Goal: Task Accomplishment & Management: Complete application form

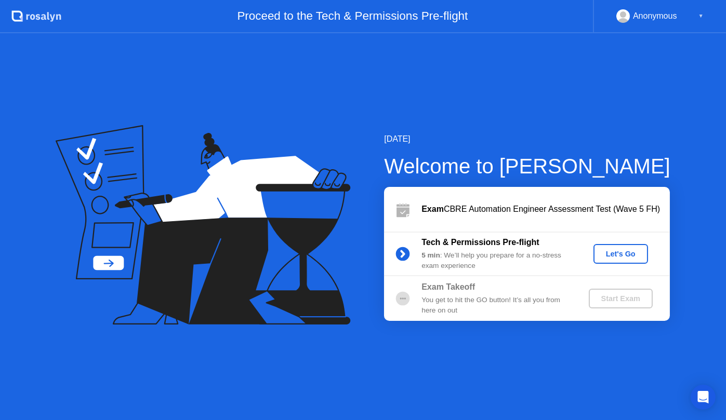
click at [621, 256] on div "Let's Go" at bounding box center [620, 254] width 46 height 8
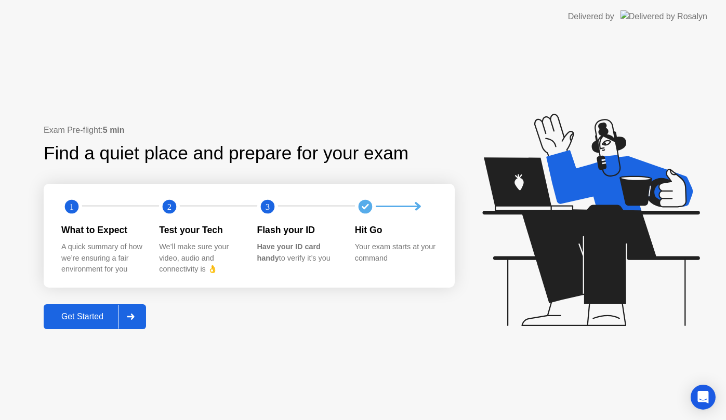
click at [77, 319] on div "Get Started" at bounding box center [82, 316] width 71 height 9
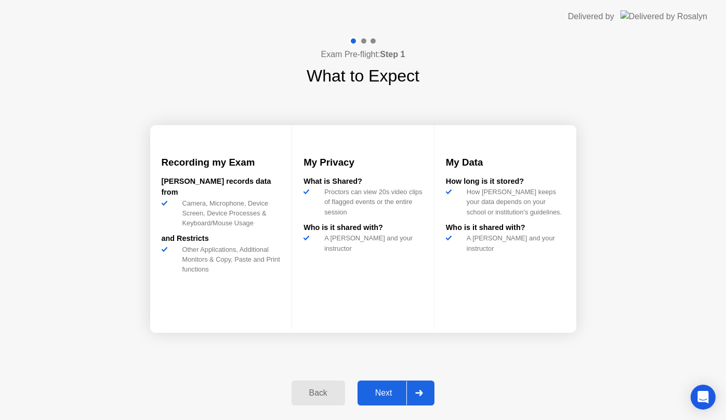
click at [383, 397] on div "Next" at bounding box center [383, 393] width 46 height 9
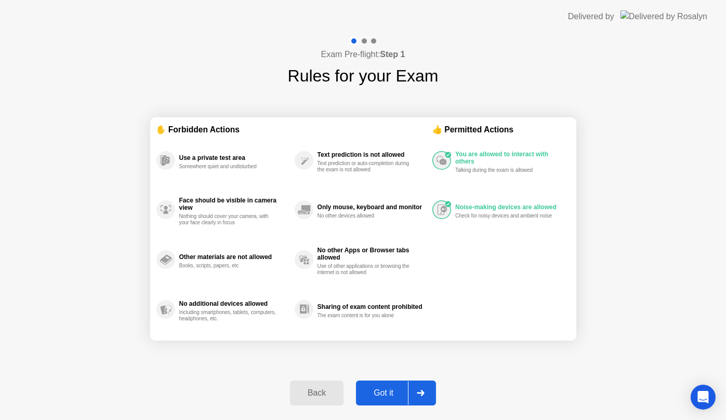
click at [383, 397] on div "Got it" at bounding box center [383, 393] width 49 height 9
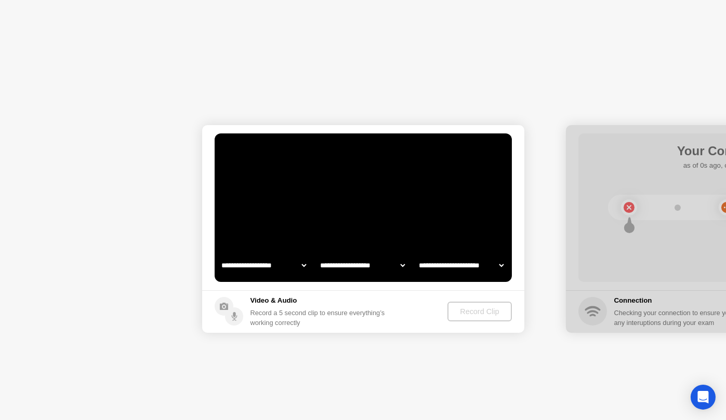
select select "**********"
select select "*******"
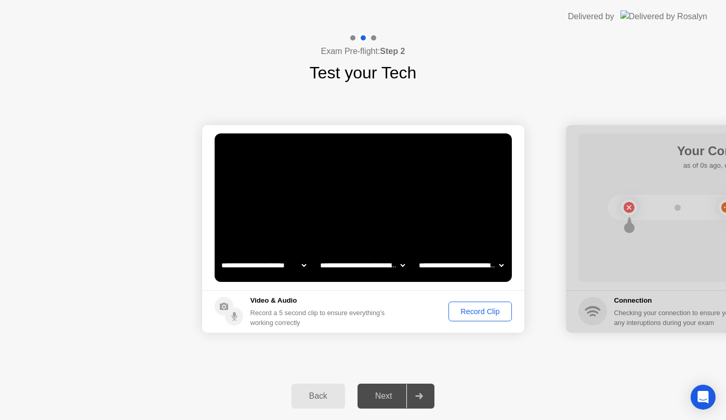
click at [476, 313] on div "Record Clip" at bounding box center [480, 311] width 56 height 8
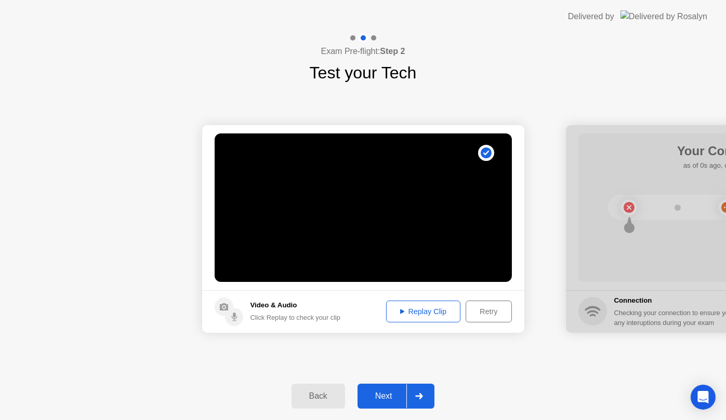
click at [405, 313] on div "Replay Clip" at bounding box center [424, 311] width 68 height 8
click at [400, 313] on icon at bounding box center [402, 312] width 4 height 5
click at [384, 395] on div "Next" at bounding box center [383, 396] width 46 height 9
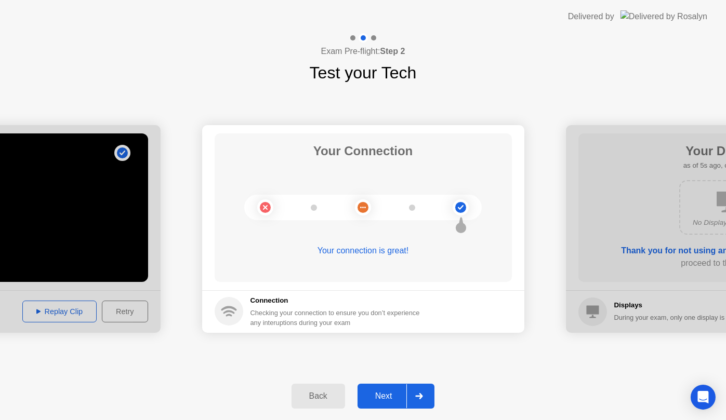
click at [378, 395] on div "Next" at bounding box center [383, 396] width 46 height 9
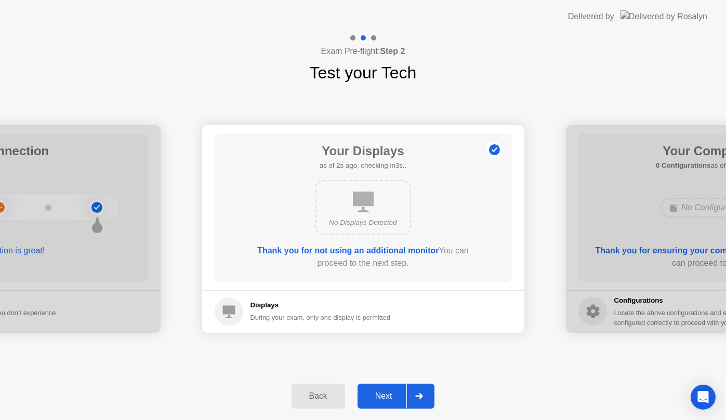
click at [386, 397] on div "Next" at bounding box center [383, 396] width 46 height 9
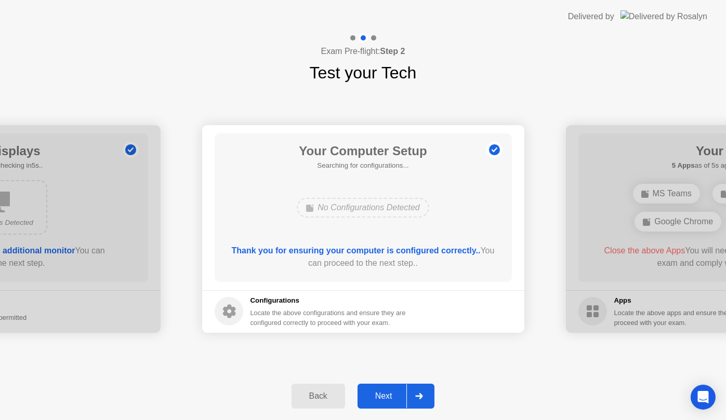
click at [386, 397] on div "Next" at bounding box center [383, 396] width 46 height 9
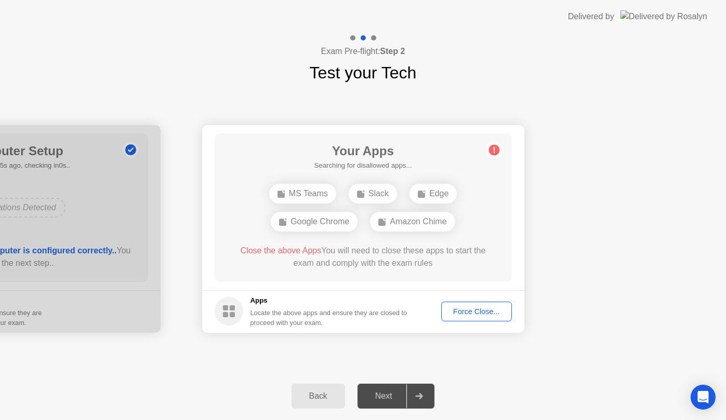
click at [470, 312] on div "Force Close..." at bounding box center [476, 311] width 63 height 8
click at [326, 208] on div "Edge" at bounding box center [312, 208] width 47 height 20
click at [454, 311] on div "Force Close..." at bounding box center [476, 311] width 63 height 8
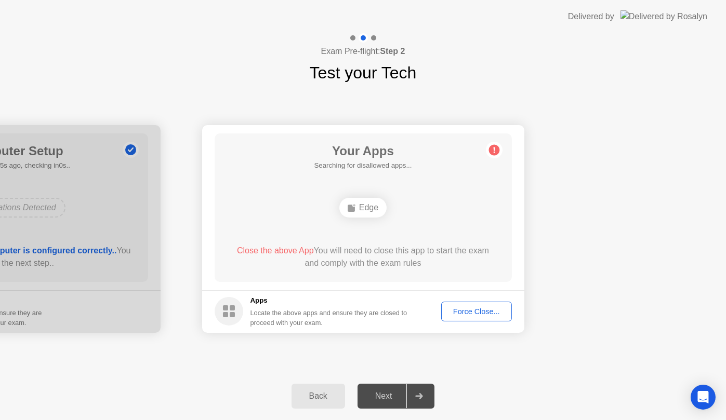
click at [486, 316] on div "Force Close..." at bounding box center [476, 311] width 63 height 8
click at [494, 151] on circle at bounding box center [493, 149] width 11 height 11
click at [471, 317] on button "Force Close..." at bounding box center [476, 312] width 71 height 20
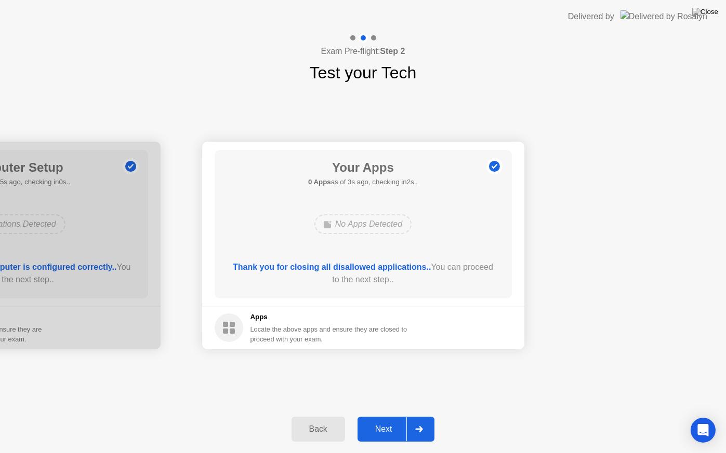
click at [377, 420] on div "Next" at bounding box center [383, 429] width 46 height 9
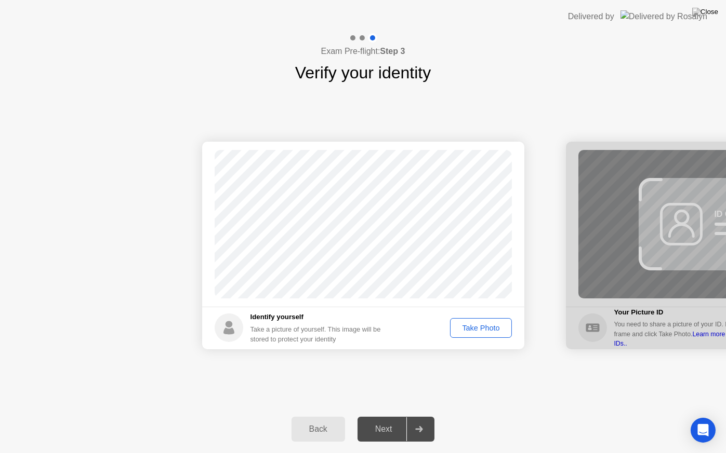
click at [469, 330] on div "Take Photo" at bounding box center [480, 328] width 54 height 8
click at [381, 420] on div "Next" at bounding box center [383, 429] width 46 height 9
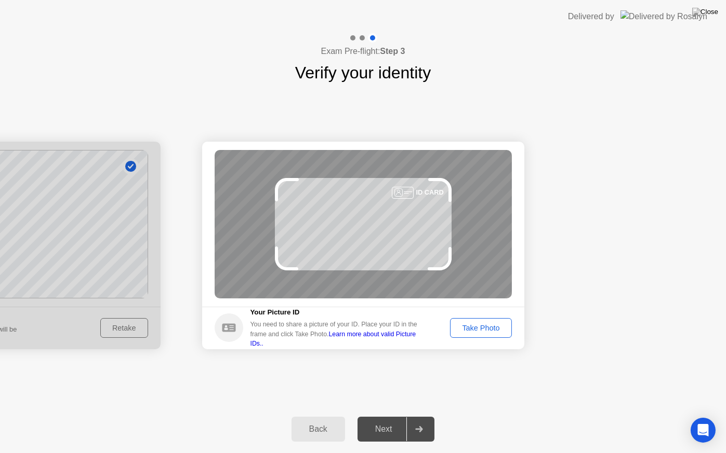
click at [479, 330] on div "Take Photo" at bounding box center [480, 328] width 54 height 8
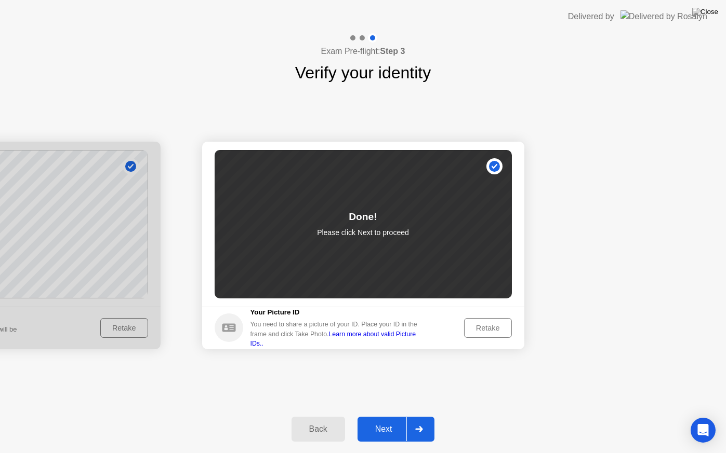
click at [378, 420] on div "Next" at bounding box center [383, 429] width 46 height 9
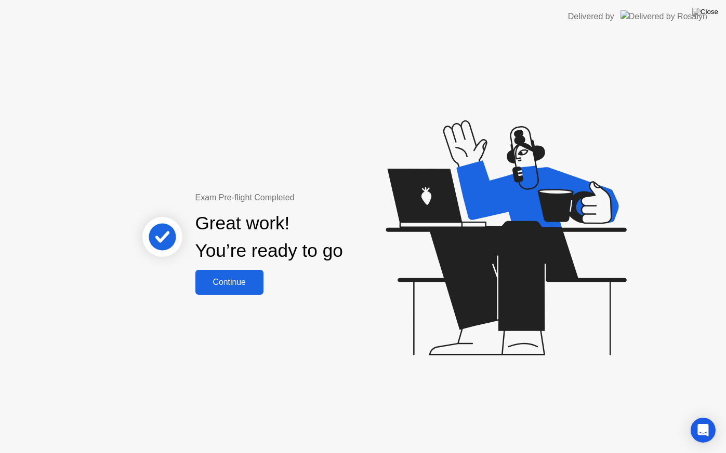
click at [235, 283] on div "Continue" at bounding box center [229, 282] width 62 height 9
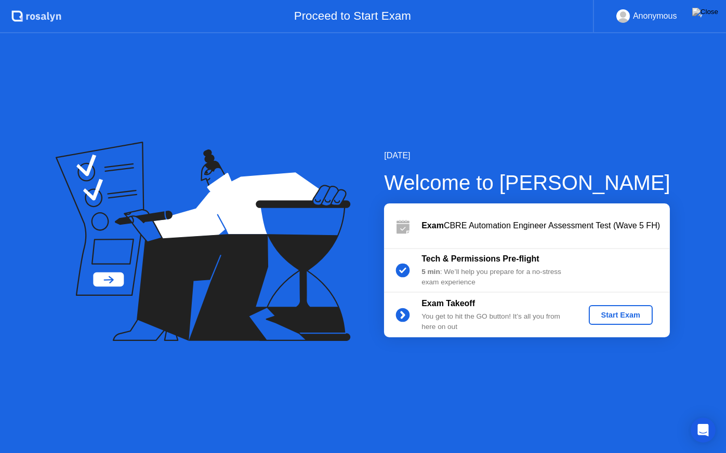
click at [624, 316] on div "Start Exam" at bounding box center [621, 315] width 56 height 8
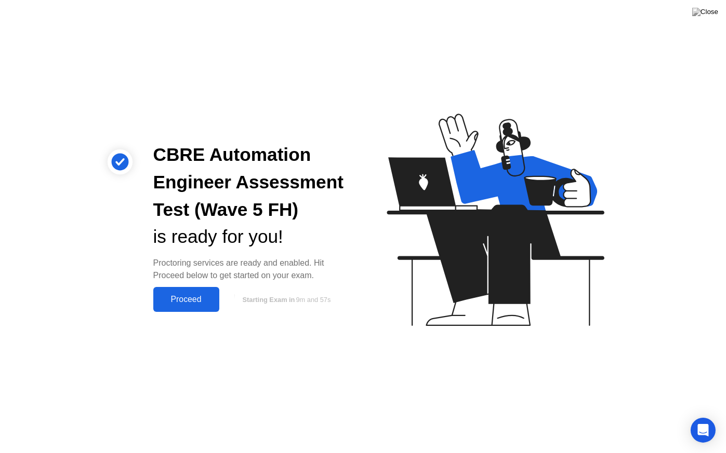
click at [185, 301] on div "Proceed" at bounding box center [186, 299] width 60 height 9
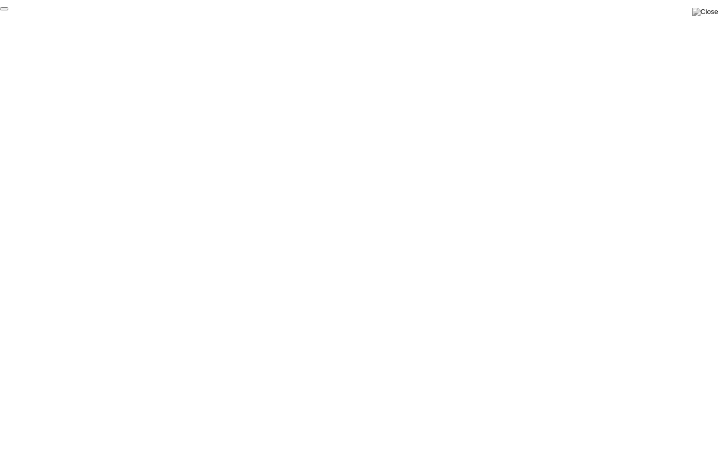
click div "End Proctoring Session"
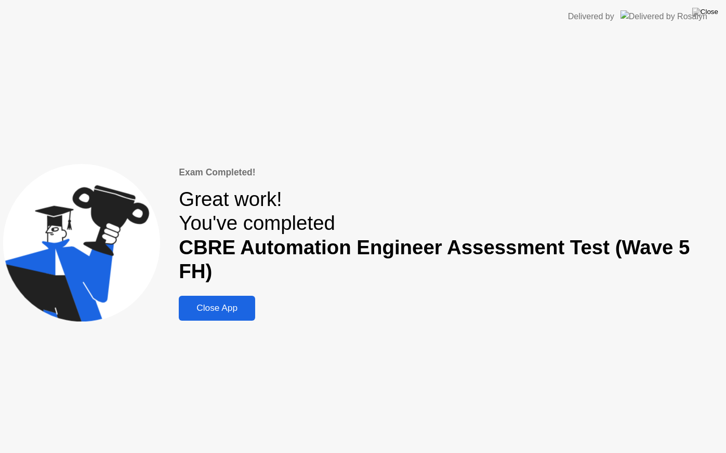
click at [205, 303] on div "Close App" at bounding box center [217, 308] width 70 height 11
